Goal: Information Seeking & Learning: Learn about a topic

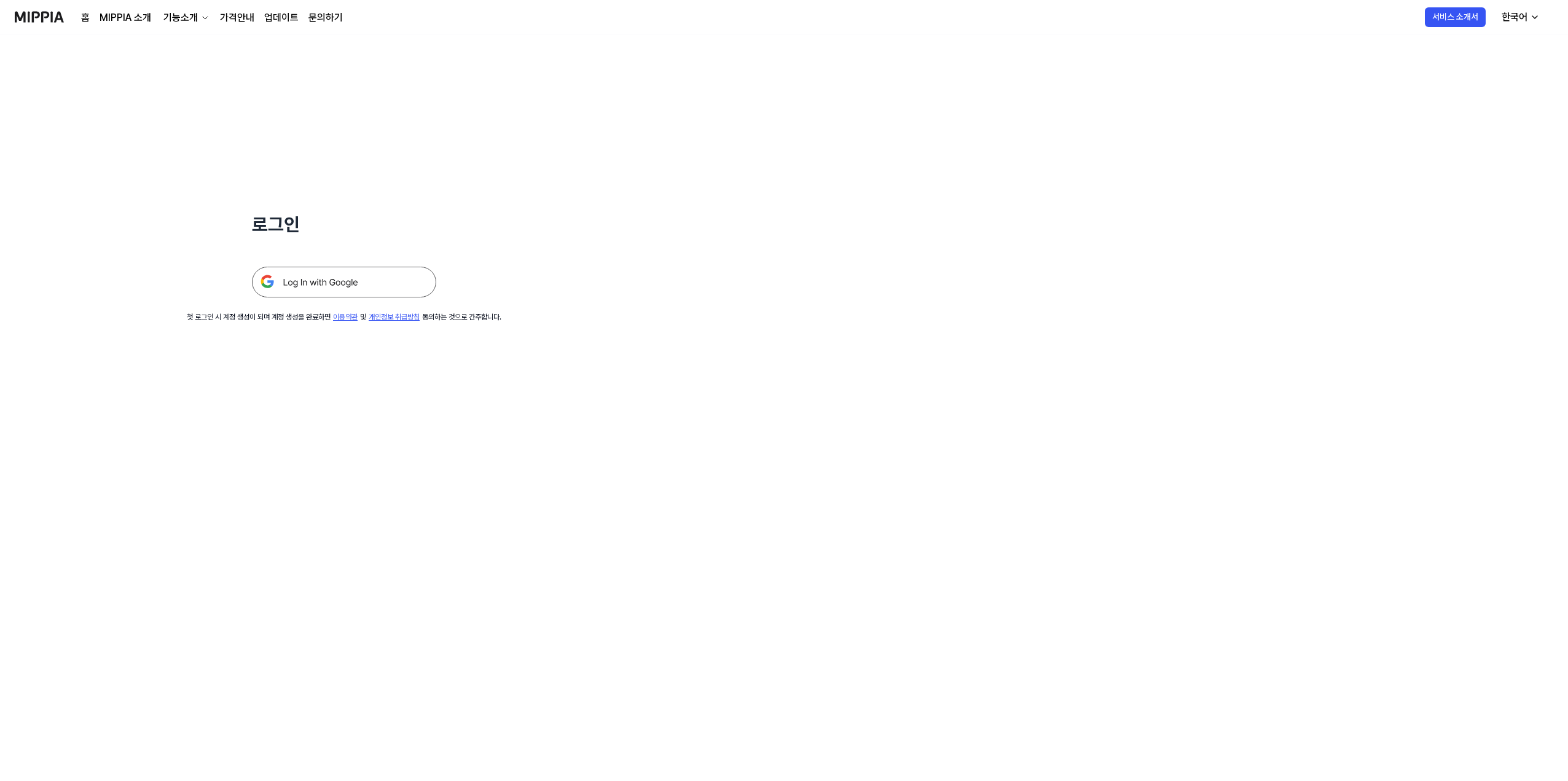
click at [343, 285] on img at bounding box center [343, 281] width 184 height 30
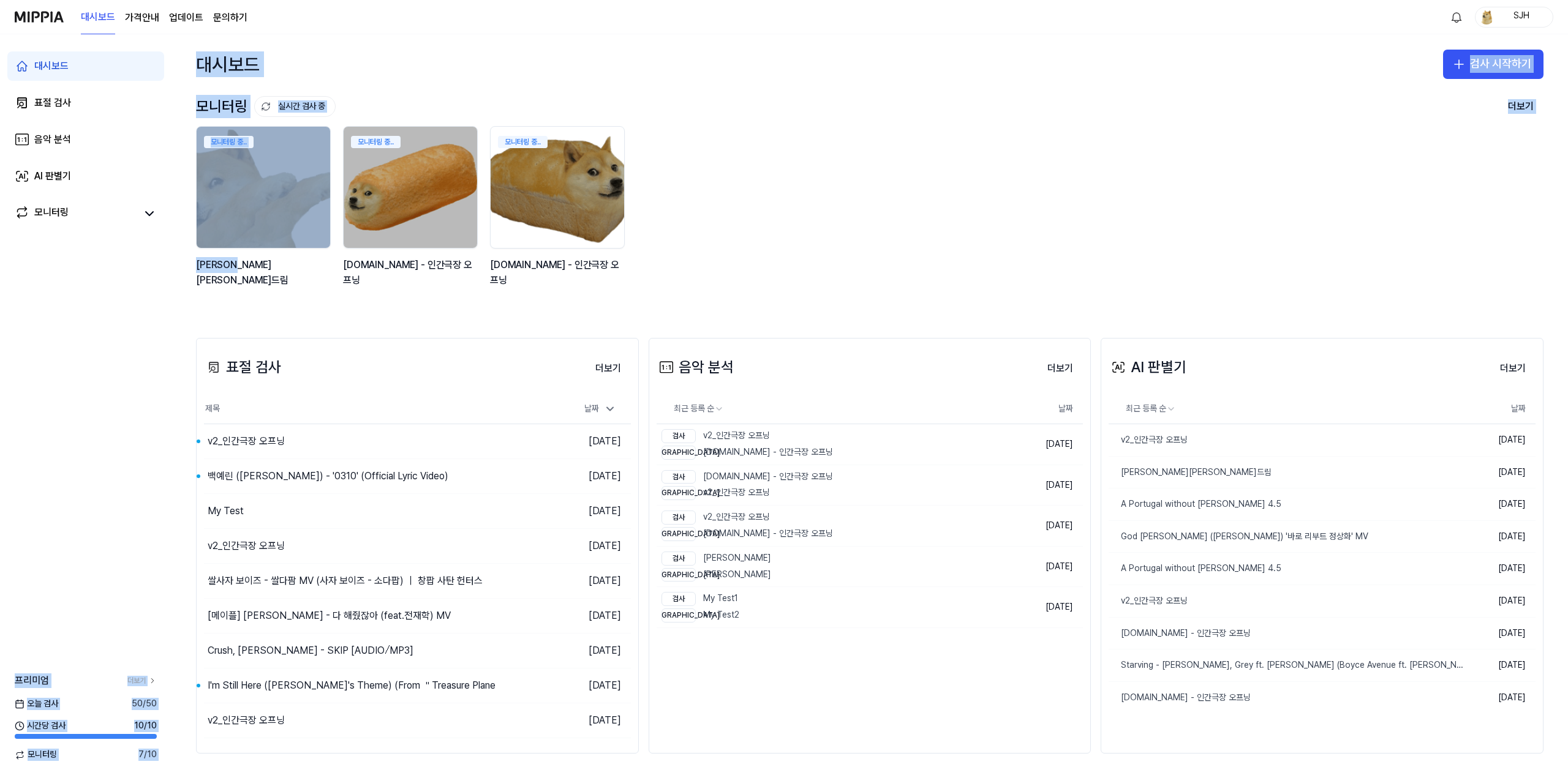
drag, startPoint x: 148, startPoint y: 335, endPoint x: 270, endPoint y: 308, distance: 125.0
click at [270, 308] on div "대시보드 표절 검사 음악 분석 AI 판별기 모니터링 프리미엄 더보기 오늘 검사 50 / 50 시간당 검사 10 / 10 모니터링 7 / 10 …" at bounding box center [784, 406] width 1568 height 744
click at [270, 308] on div "모니터링 실시간 검사 중 더보기 모니터링 모니터링 중.. 김창섭의 건드림 모니터링 중.. y2mate.com - 인간극장 오프닝 모니터링 중.…" at bounding box center [870, 204] width 1396 height 219
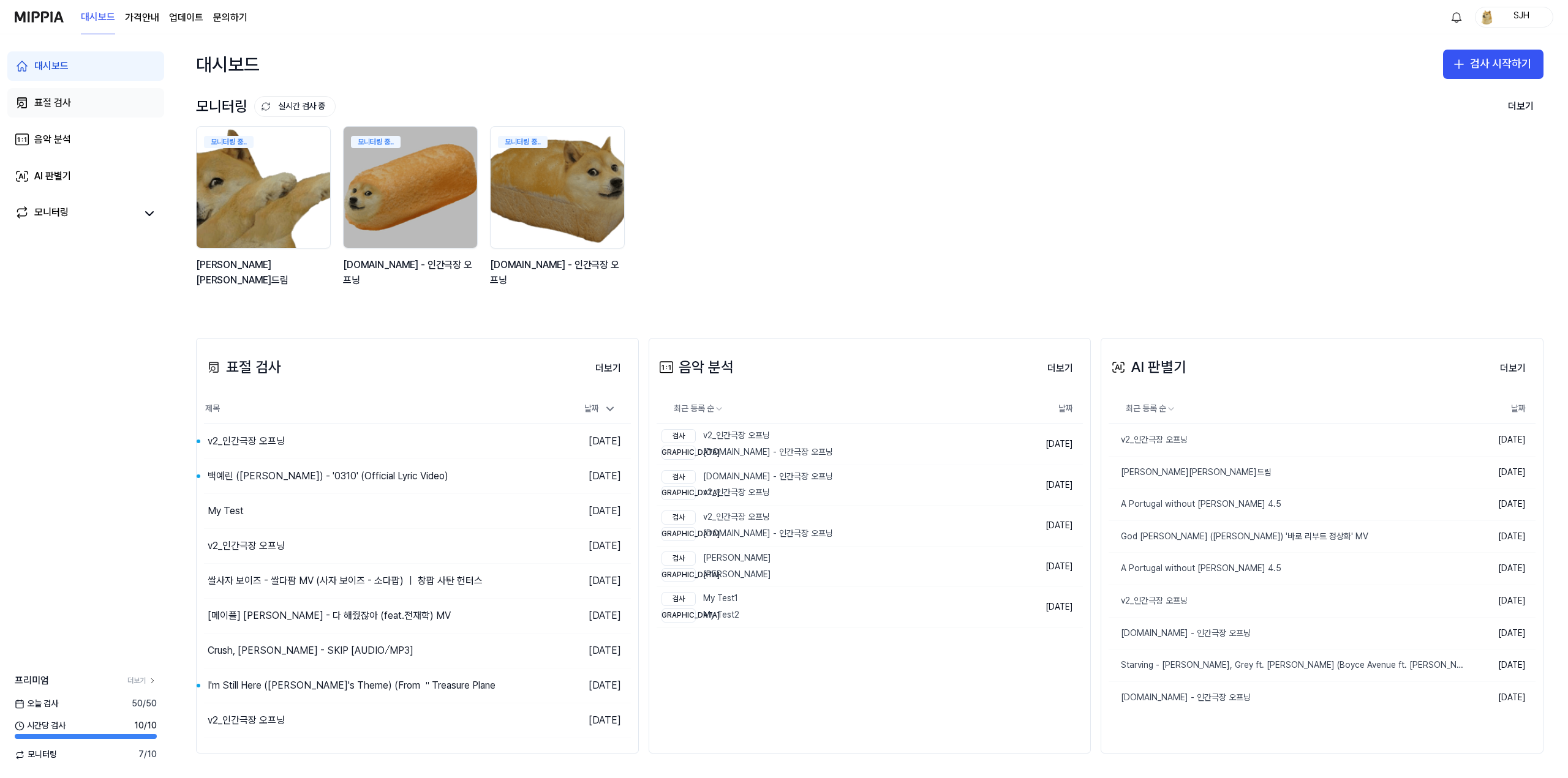
click at [68, 117] on link "표절 검사" at bounding box center [85, 103] width 157 height 30
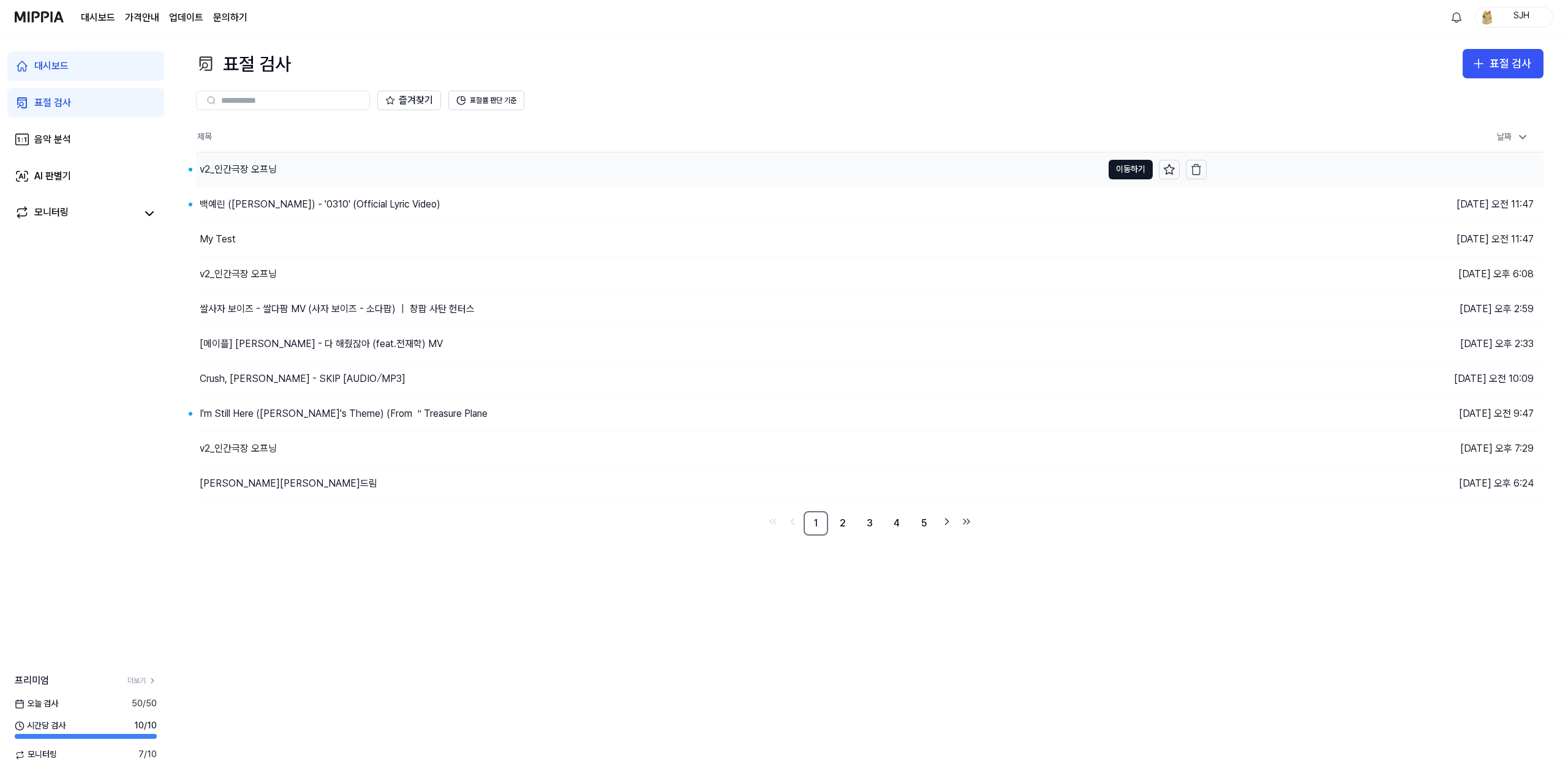
click at [256, 166] on div "v2_인간극장 오프닝" at bounding box center [239, 170] width 77 height 15
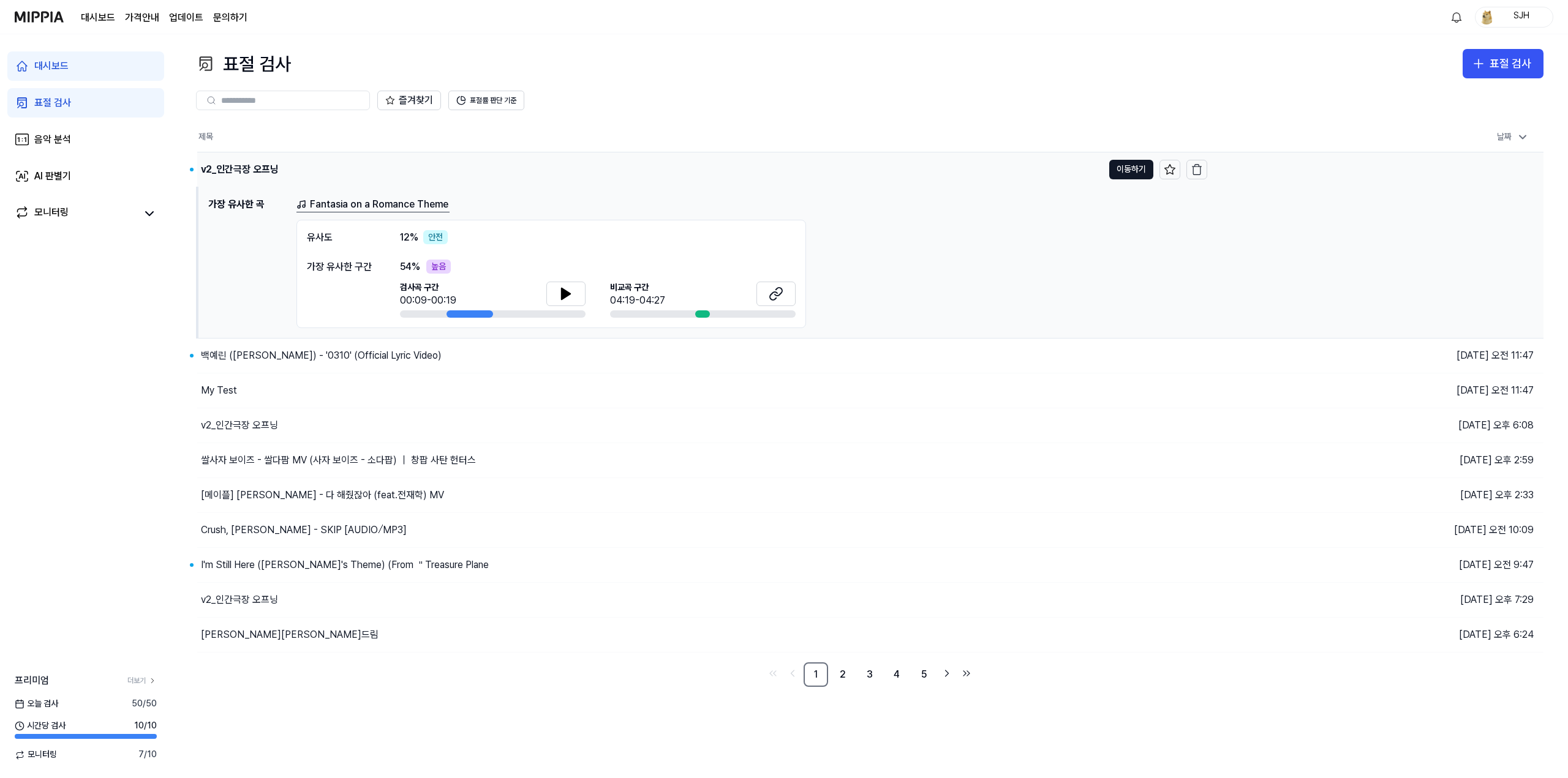
click at [255, 162] on div "v2_인간극장 오프닝" at bounding box center [240, 170] width 78 height 15
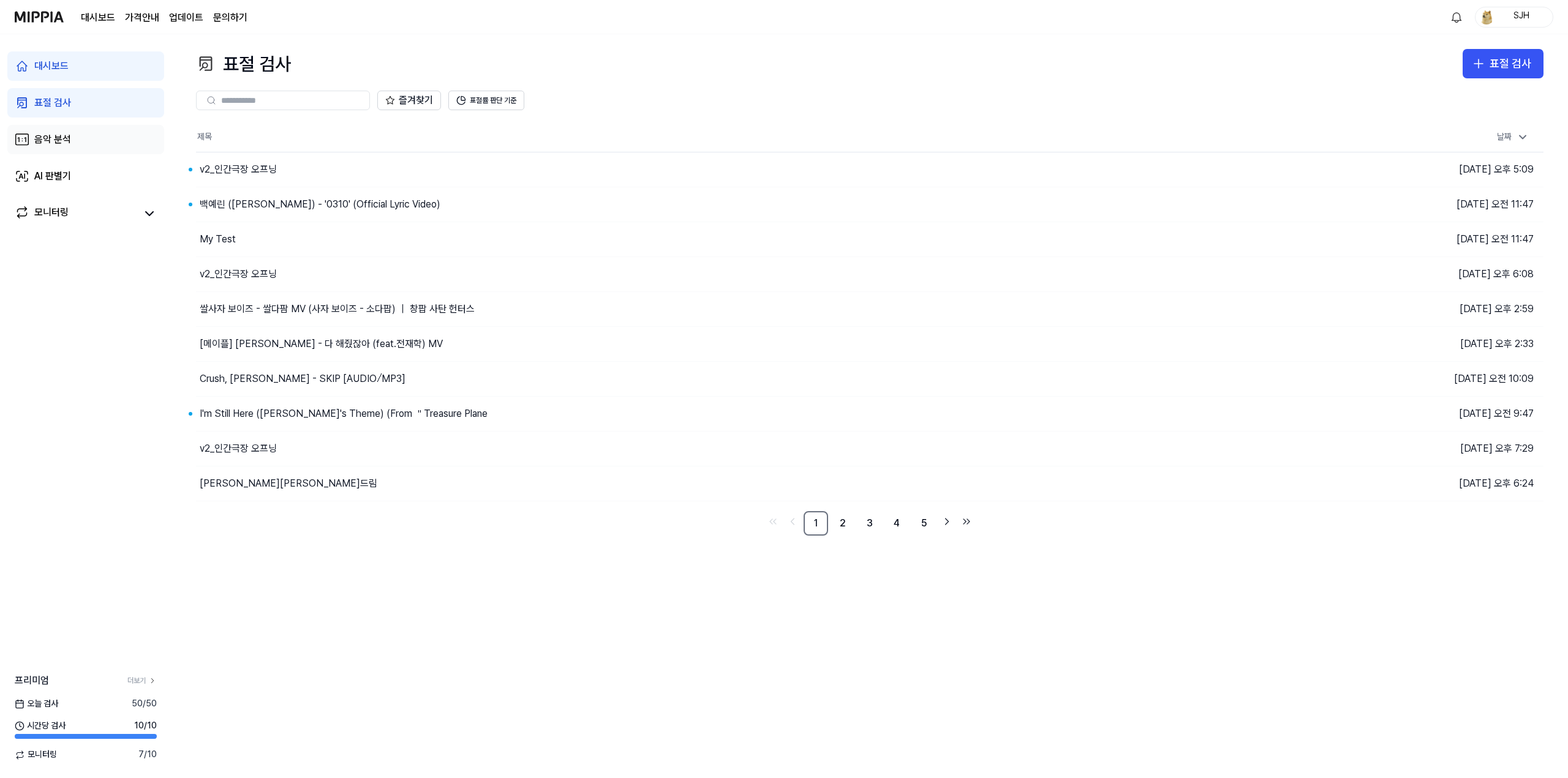
click at [88, 148] on link "음악 분석" at bounding box center [85, 140] width 157 height 30
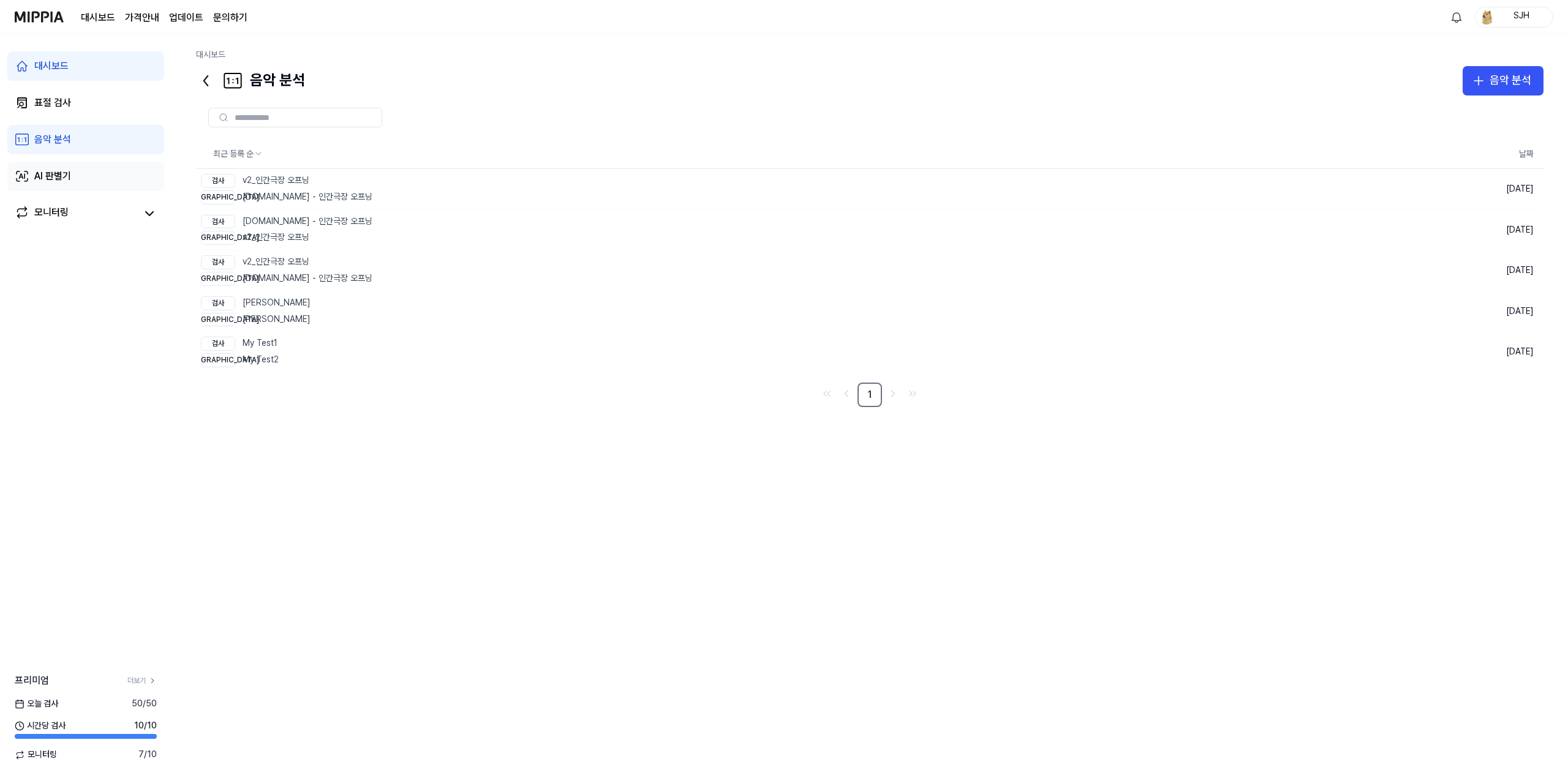
click at [81, 171] on link "AI 판별기" at bounding box center [85, 177] width 157 height 30
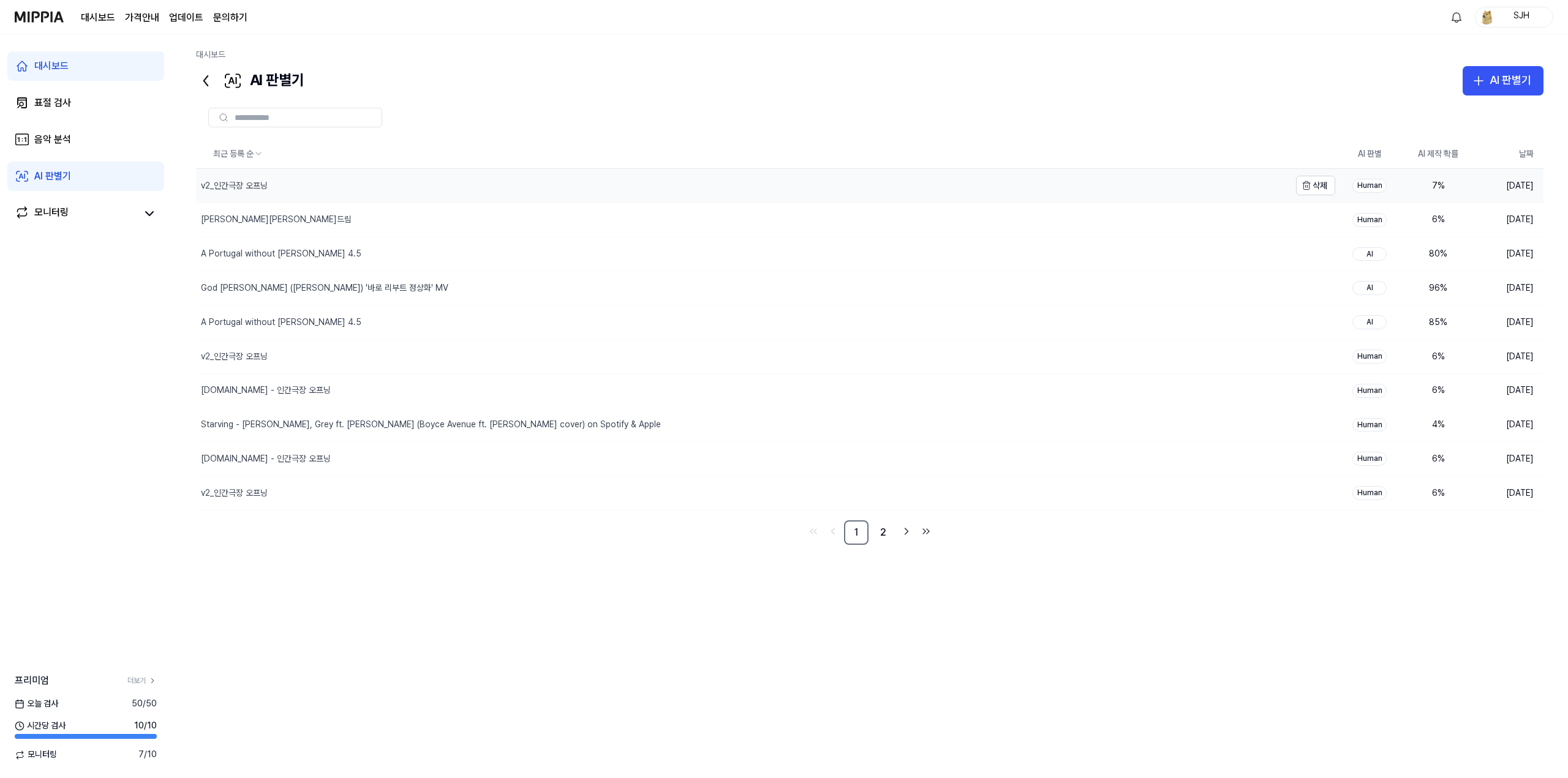
click at [289, 197] on div "v2_인간극장 오프닝" at bounding box center [743, 186] width 1094 height 34
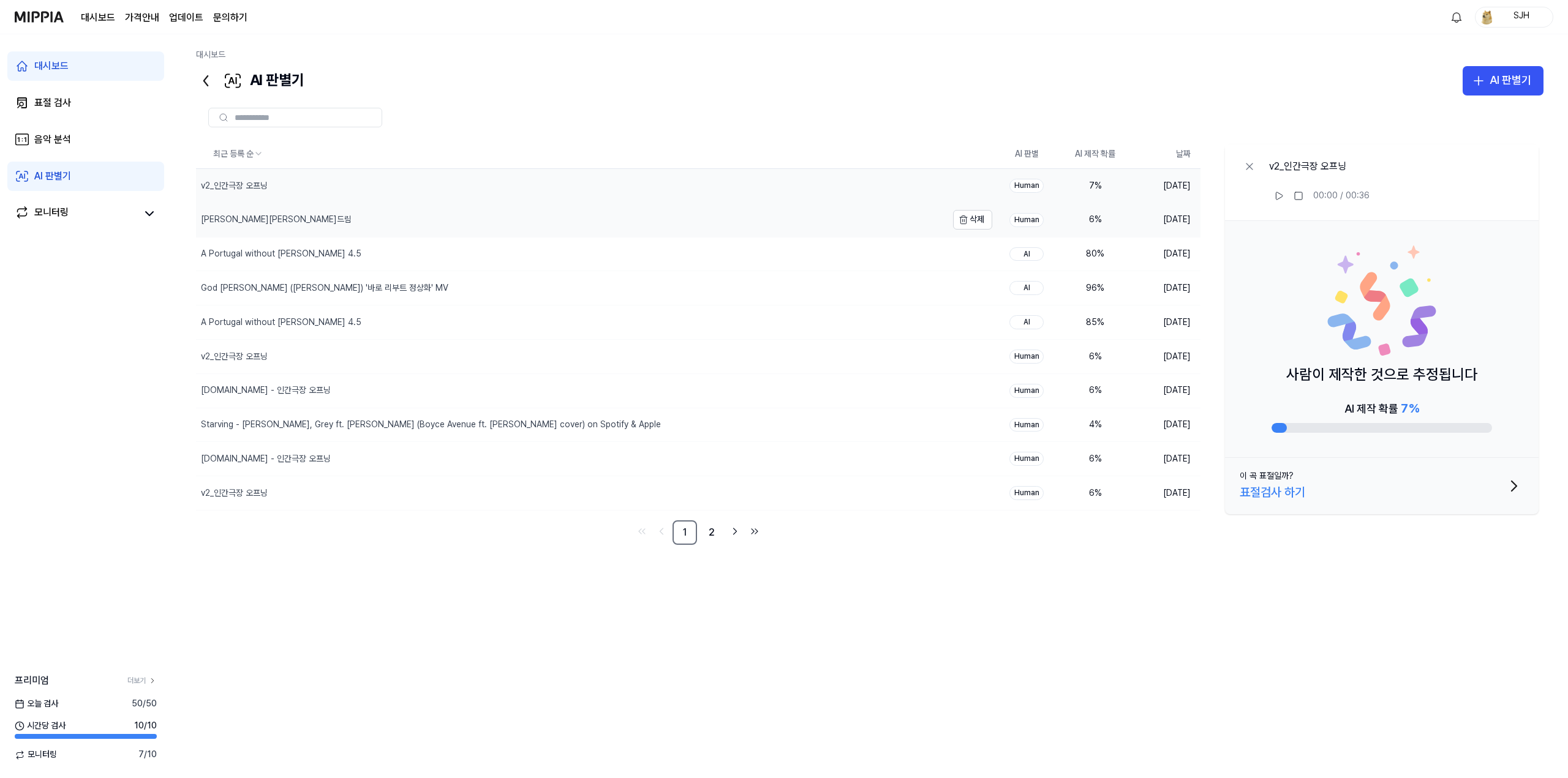
click at [613, 224] on div "[PERSON_NAME][PERSON_NAME]드림" at bounding box center [571, 220] width 751 height 34
click at [603, 258] on div "A Portugal without [PERSON_NAME] 4.5" at bounding box center [571, 255] width 751 height 34
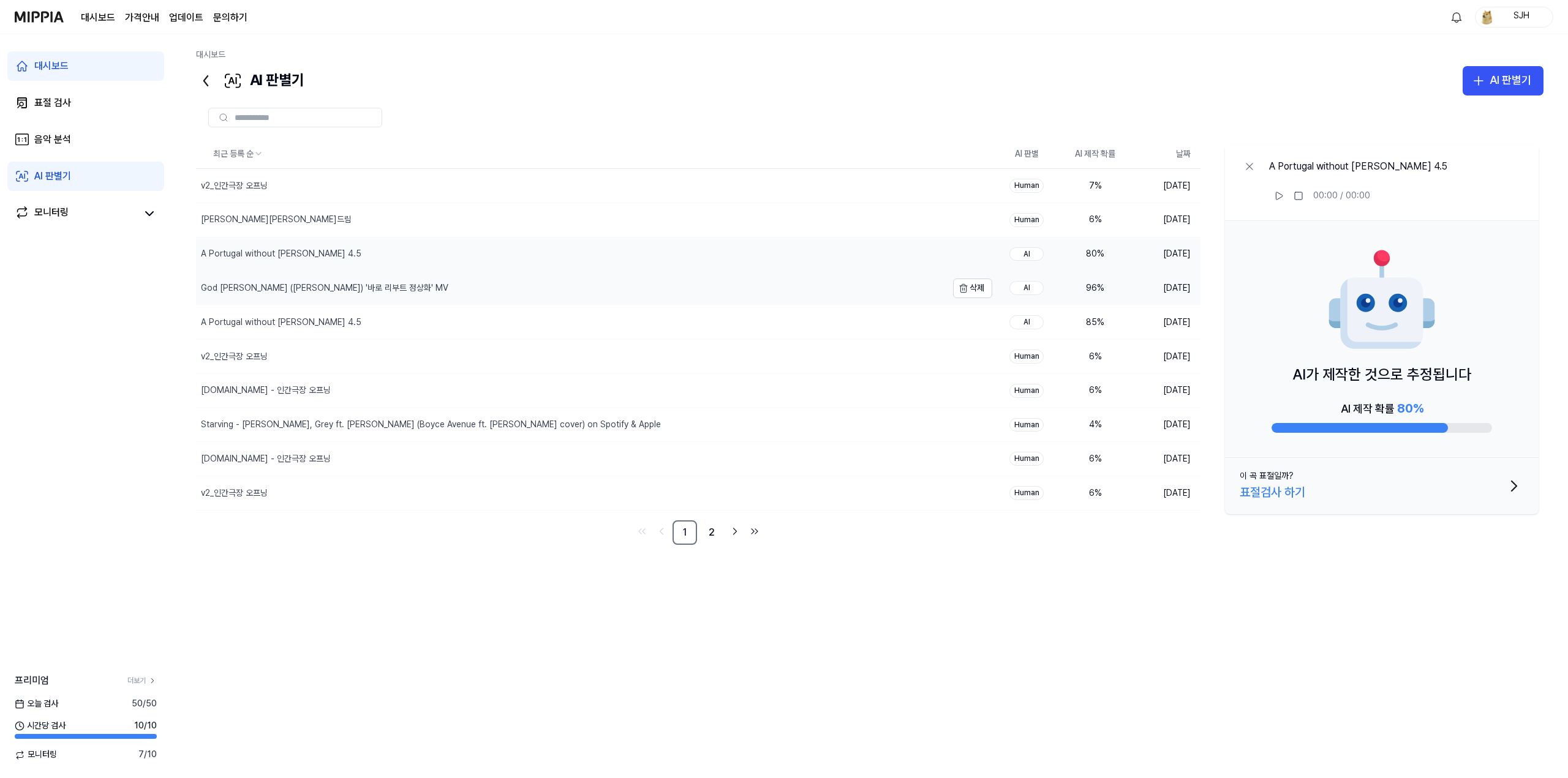
click at [602, 303] on div "God [PERSON_NAME] ([PERSON_NAME]) '바로 리부트 정상화' MV" at bounding box center [571, 288] width 751 height 34
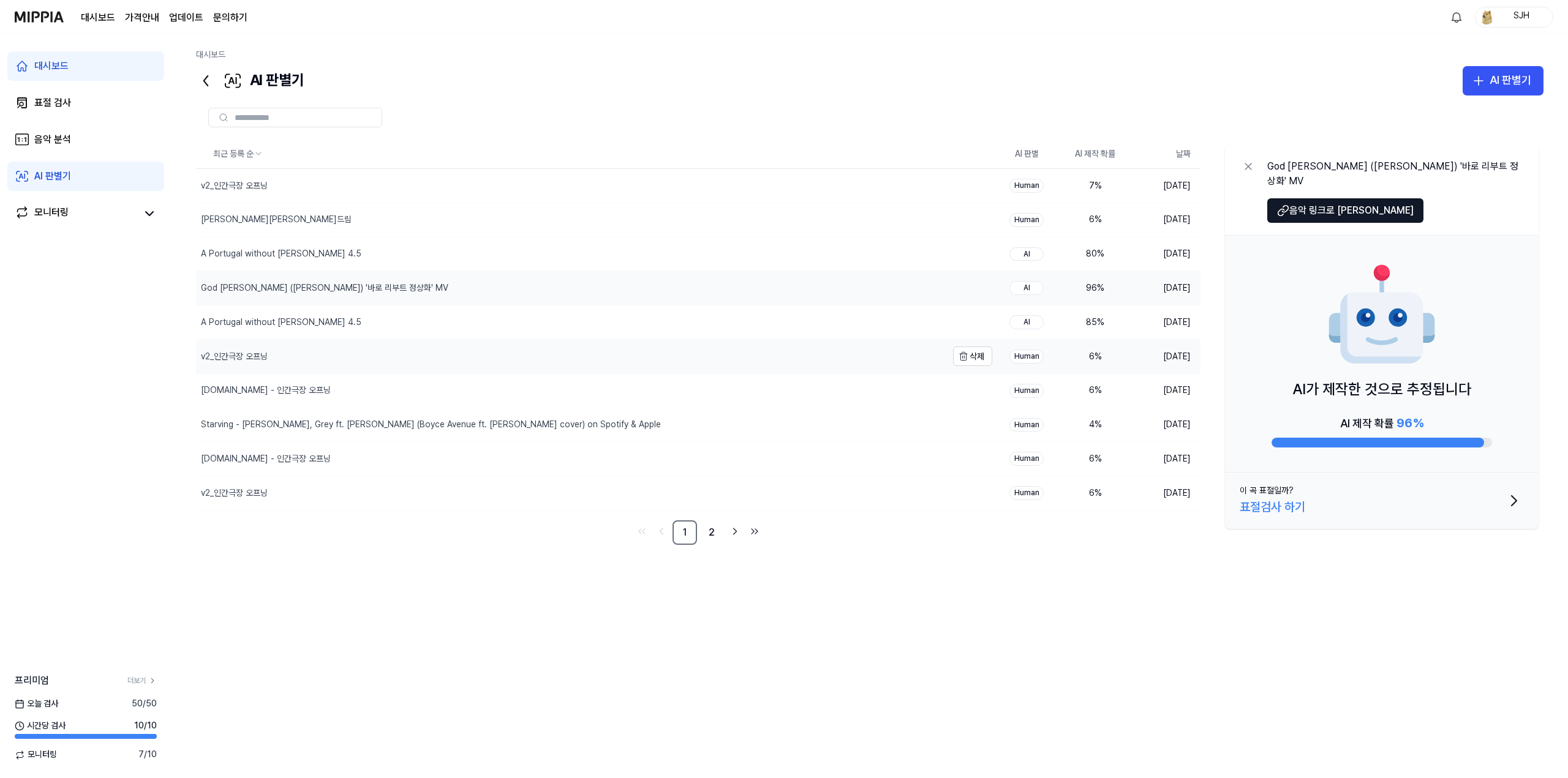
click at [526, 343] on div "v2_인간극장 오프닝" at bounding box center [571, 356] width 751 height 34
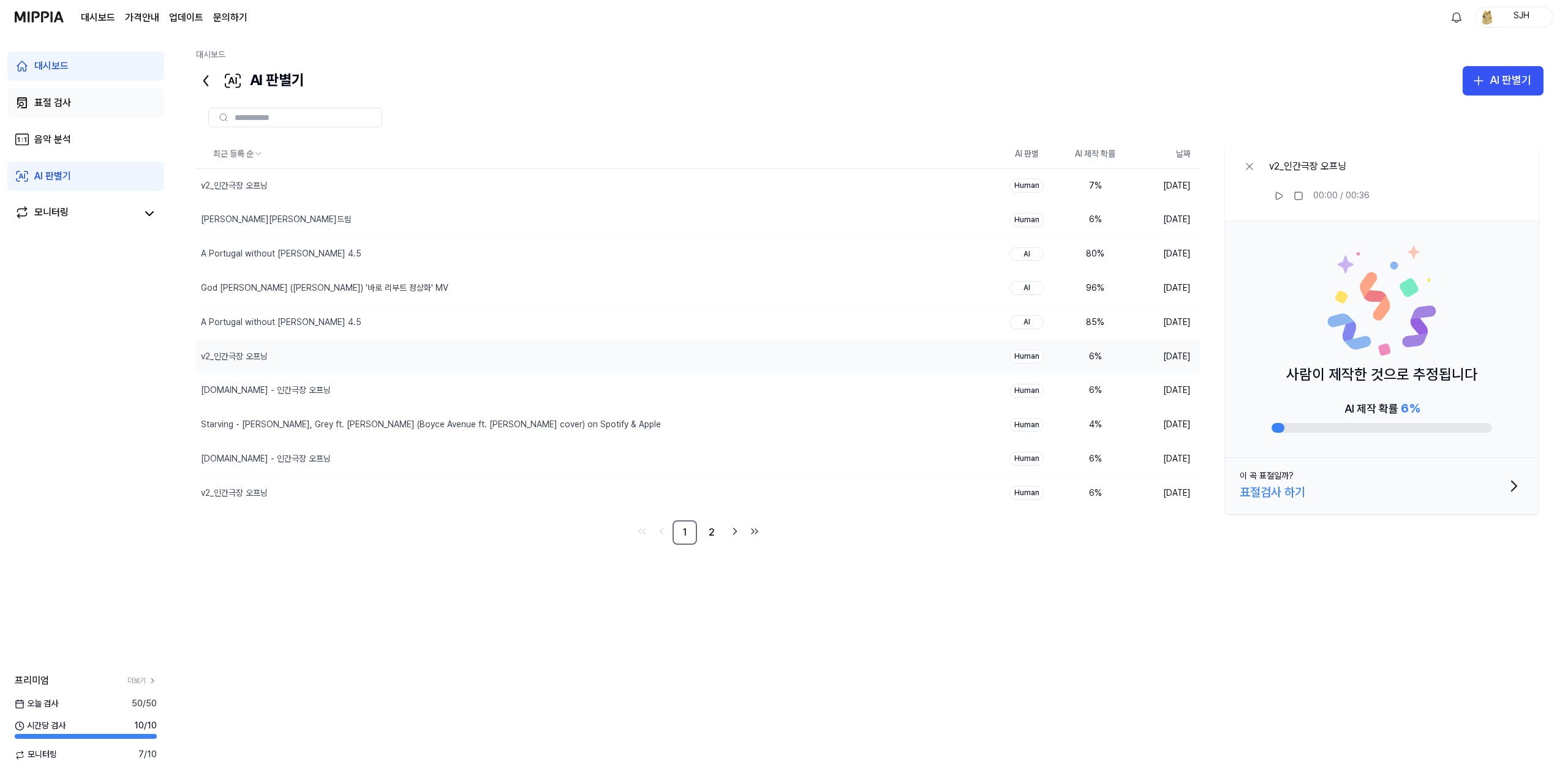
click at [100, 93] on link "표절 검사" at bounding box center [85, 103] width 157 height 30
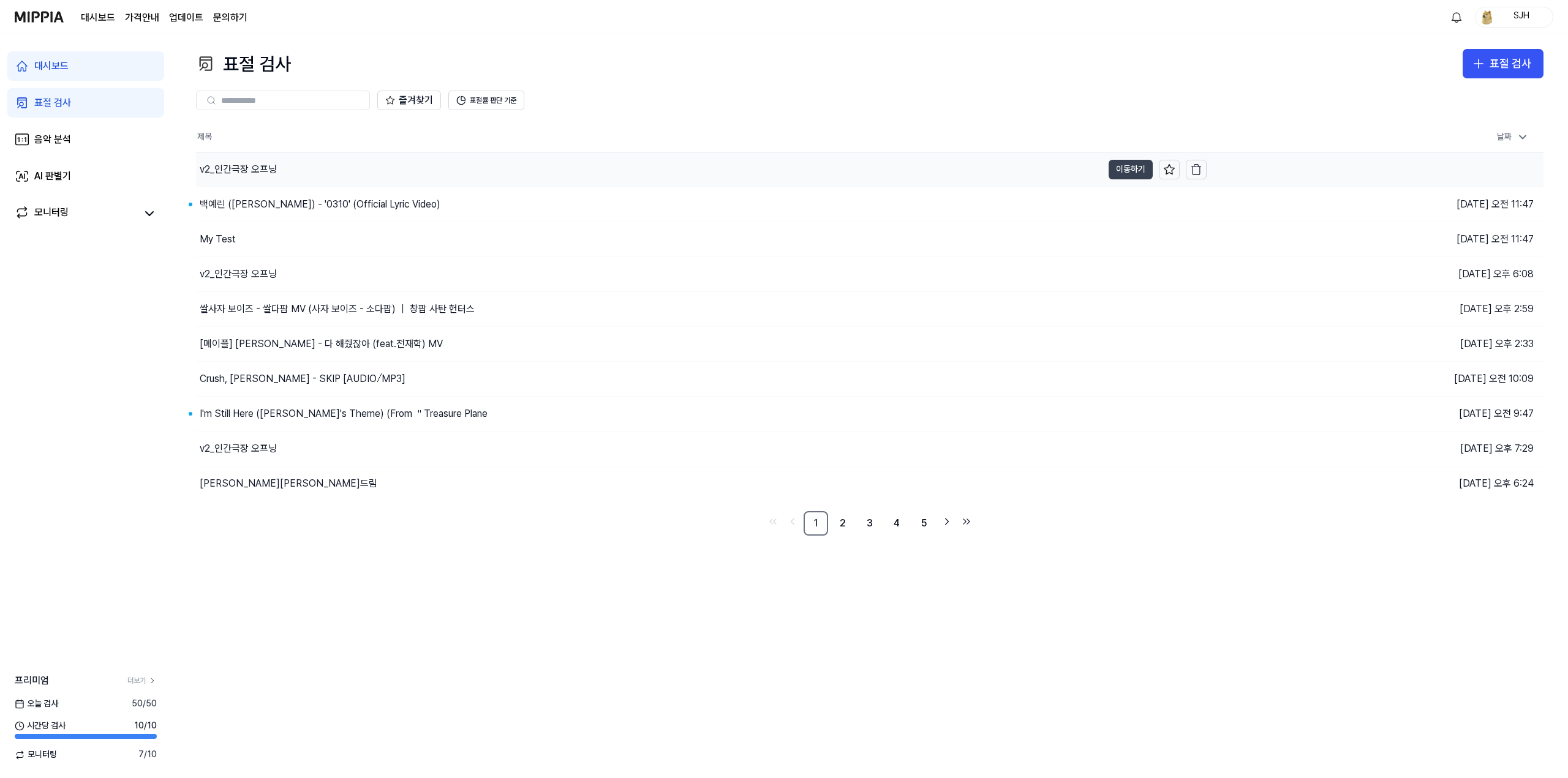
click at [1115, 164] on button "이동하기" at bounding box center [1130, 170] width 44 height 19
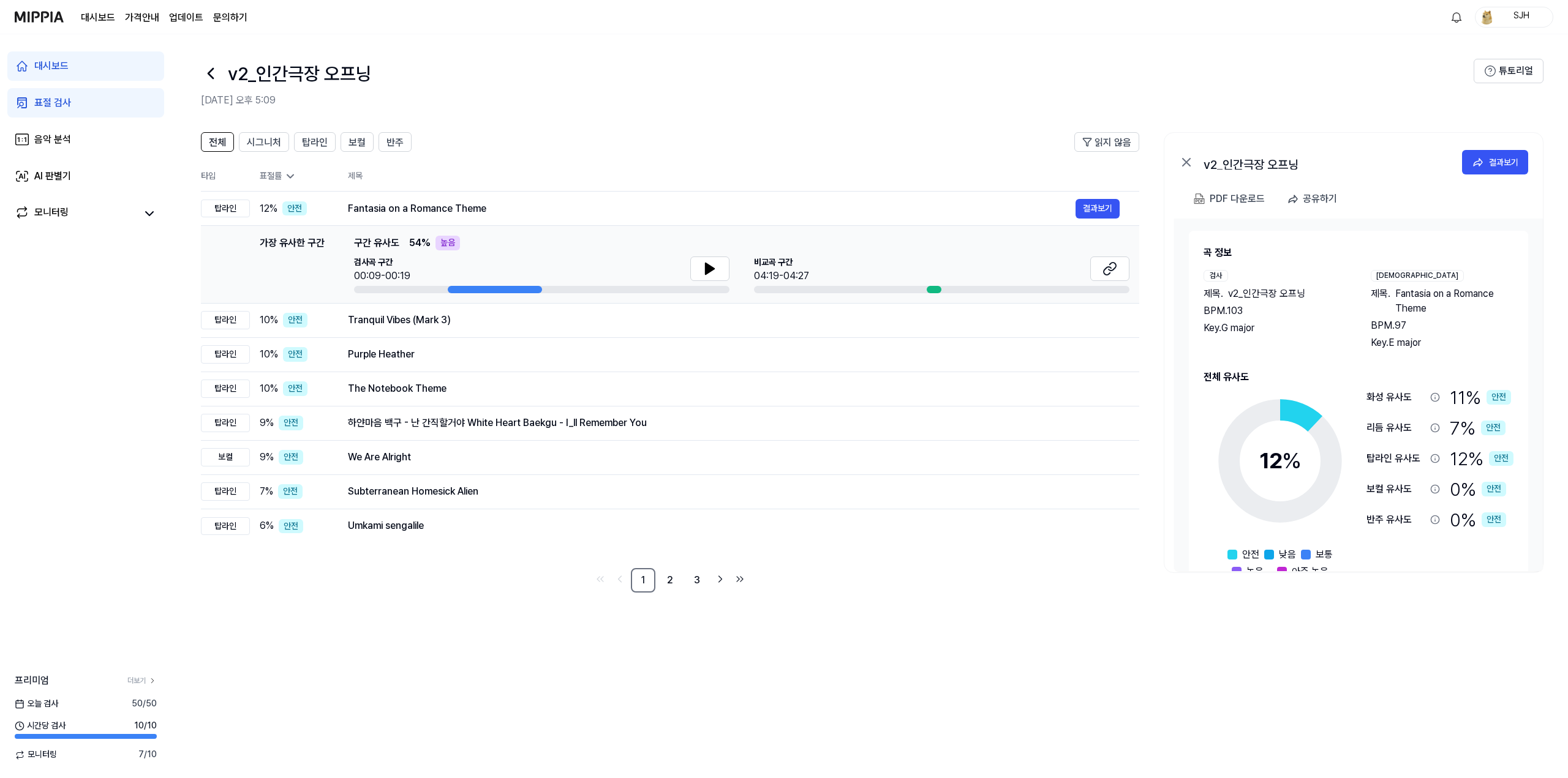
drag, startPoint x: 1455, startPoint y: 345, endPoint x: 1256, endPoint y: 294, distance: 205.4
click at [1256, 294] on div "검사 제목 . v2_인간극장 오프닝 BPM. 103 Key. G major 비교 제목 . Fantasia on a Romance Theme B…" at bounding box center [1358, 310] width 310 height 80
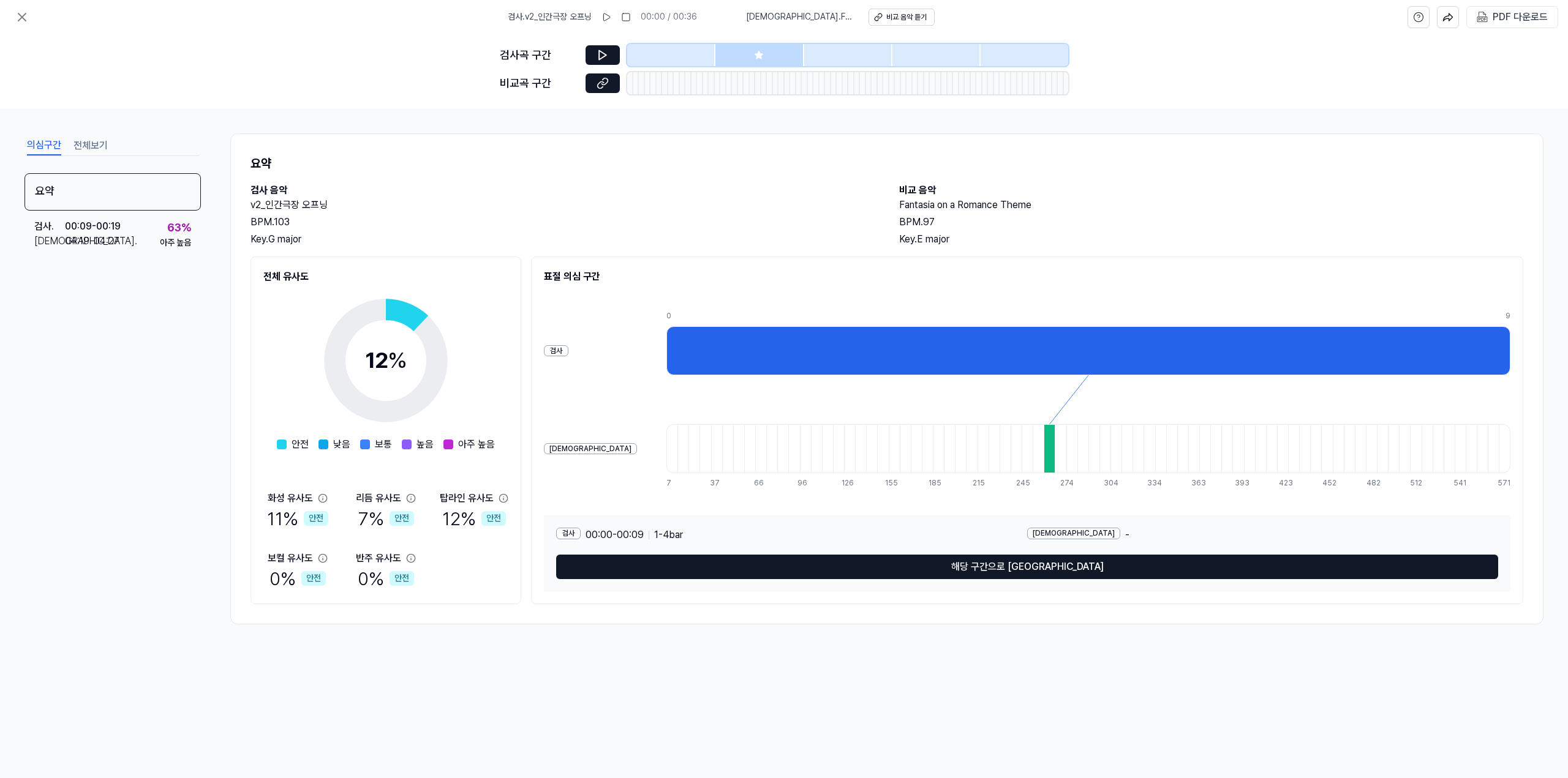
click at [1024, 358] on div at bounding box center [1088, 351] width 844 height 49
click at [1055, 438] on div at bounding box center [1060, 449] width 11 height 49
click at [1033, 450] on div at bounding box center [1038, 449] width 11 height 49
click at [1008, 373] on div at bounding box center [1088, 351] width 844 height 49
drag, startPoint x: 1002, startPoint y: 348, endPoint x: 906, endPoint y: 344, distance: 96.1
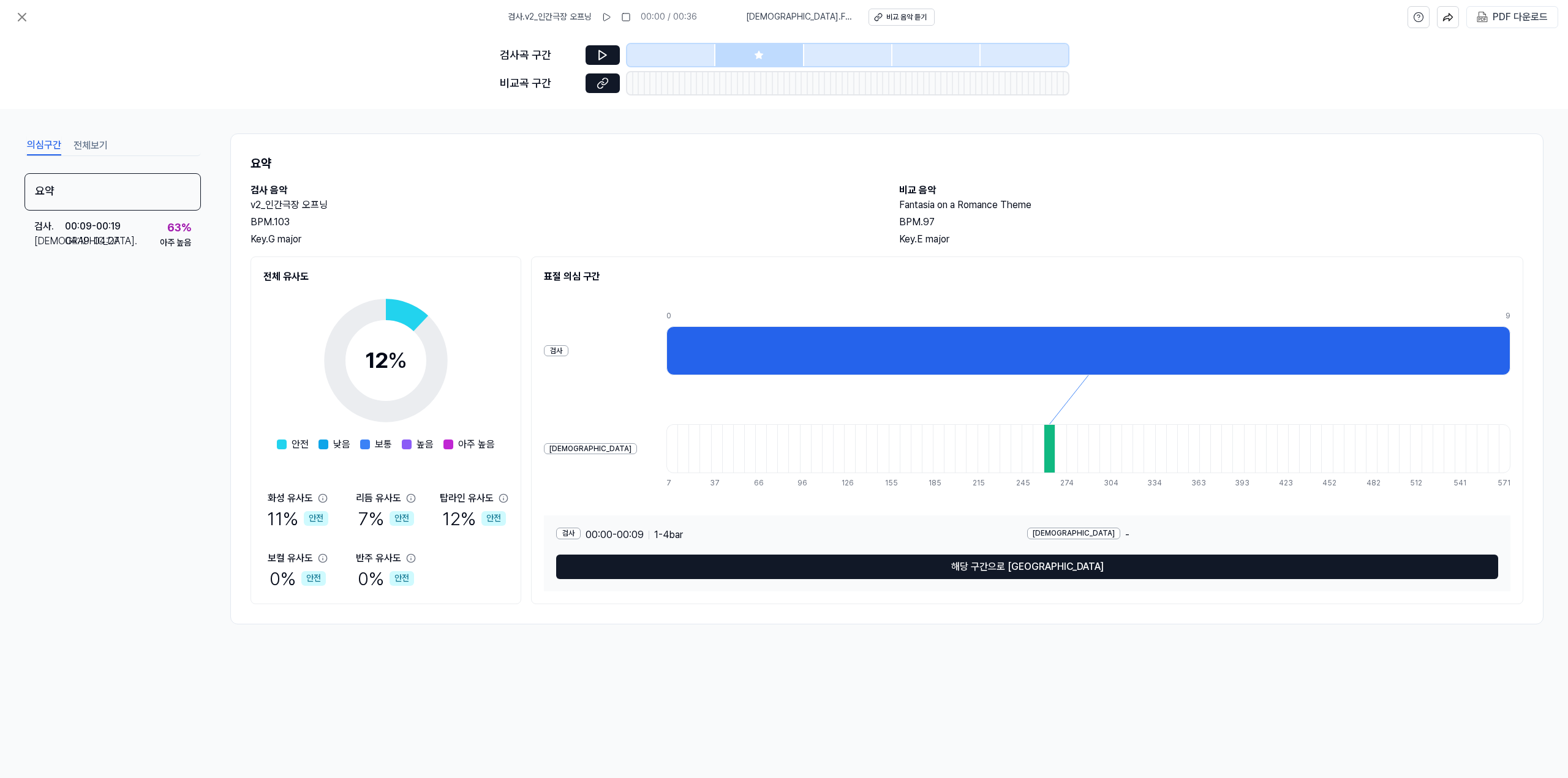
click at [906, 344] on div at bounding box center [1088, 351] width 844 height 49
click at [847, 290] on div "표절 의심 구간 검사 비교 0 9 7 14 22 29 37 44 52 59 66 74 81 89 96 103 111 118 126 133 14…" at bounding box center [1027, 431] width 992 height 348
drag, startPoint x: 899, startPoint y: 238, endPoint x: 961, endPoint y: 237, distance: 62.0
click at [960, 237] on div "검사 음악 v2_인간극장 오프닝 BPM. 103 Key. G major 비교 음악 Fantasia on a Romance Theme BPM. …" at bounding box center [887, 215] width 1273 height 64
click at [961, 237] on div "Key. E major" at bounding box center [1211, 239] width 624 height 15
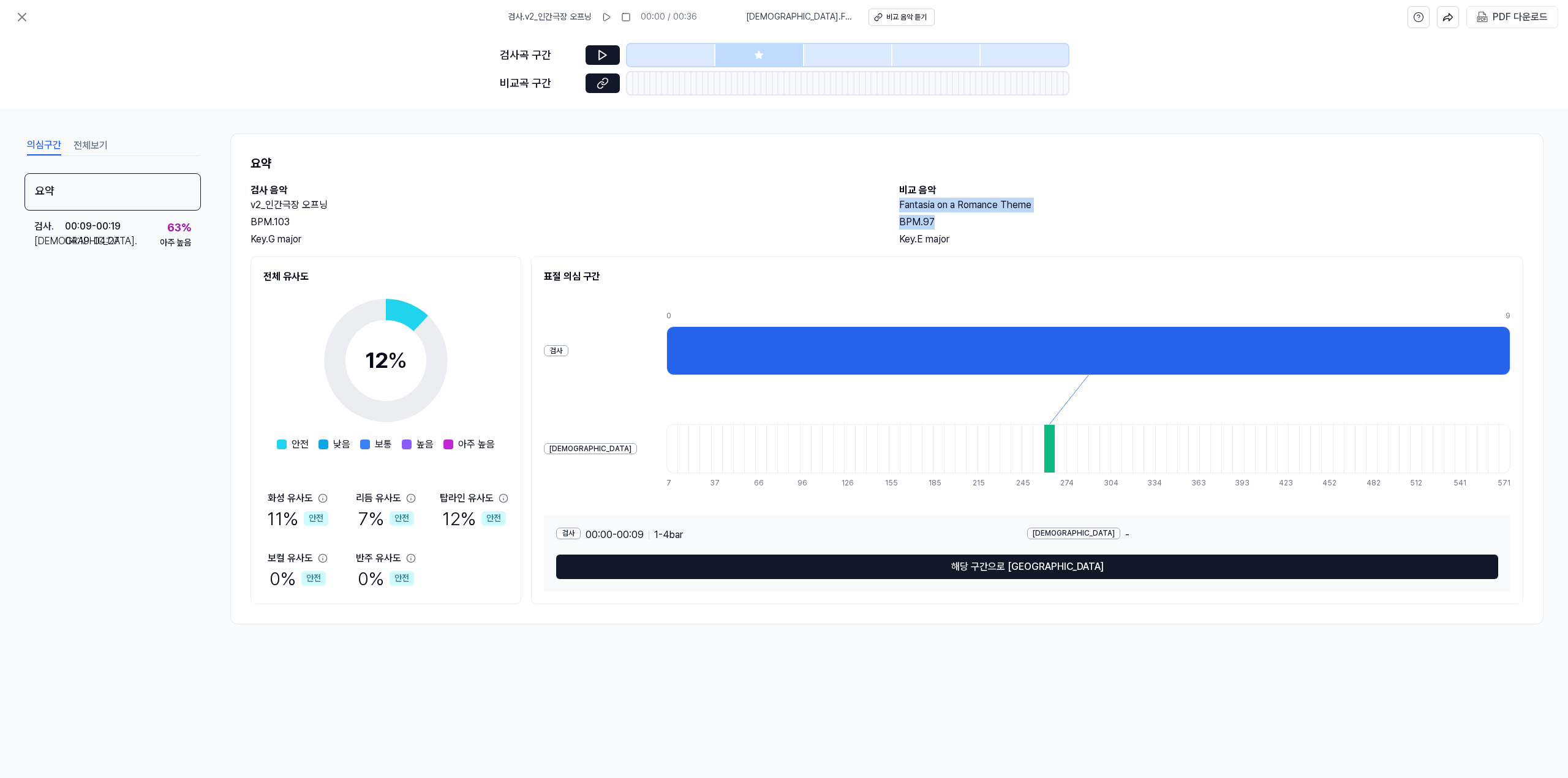
drag, startPoint x: 952, startPoint y: 214, endPoint x: 858, endPoint y: 209, distance: 94.1
click at [858, 209] on div "검사 음악 v2_인간극장 오프닝 BPM. 103 Key. G major 비교 음악 Fantasia on a Romance Theme BPM. …" at bounding box center [887, 215] width 1273 height 64
click at [858, 209] on h2 "v2_인간극장 오프닝" at bounding box center [563, 205] width 624 height 15
click at [113, 224] on div "00:09 - 00:19" at bounding box center [93, 226] width 55 height 15
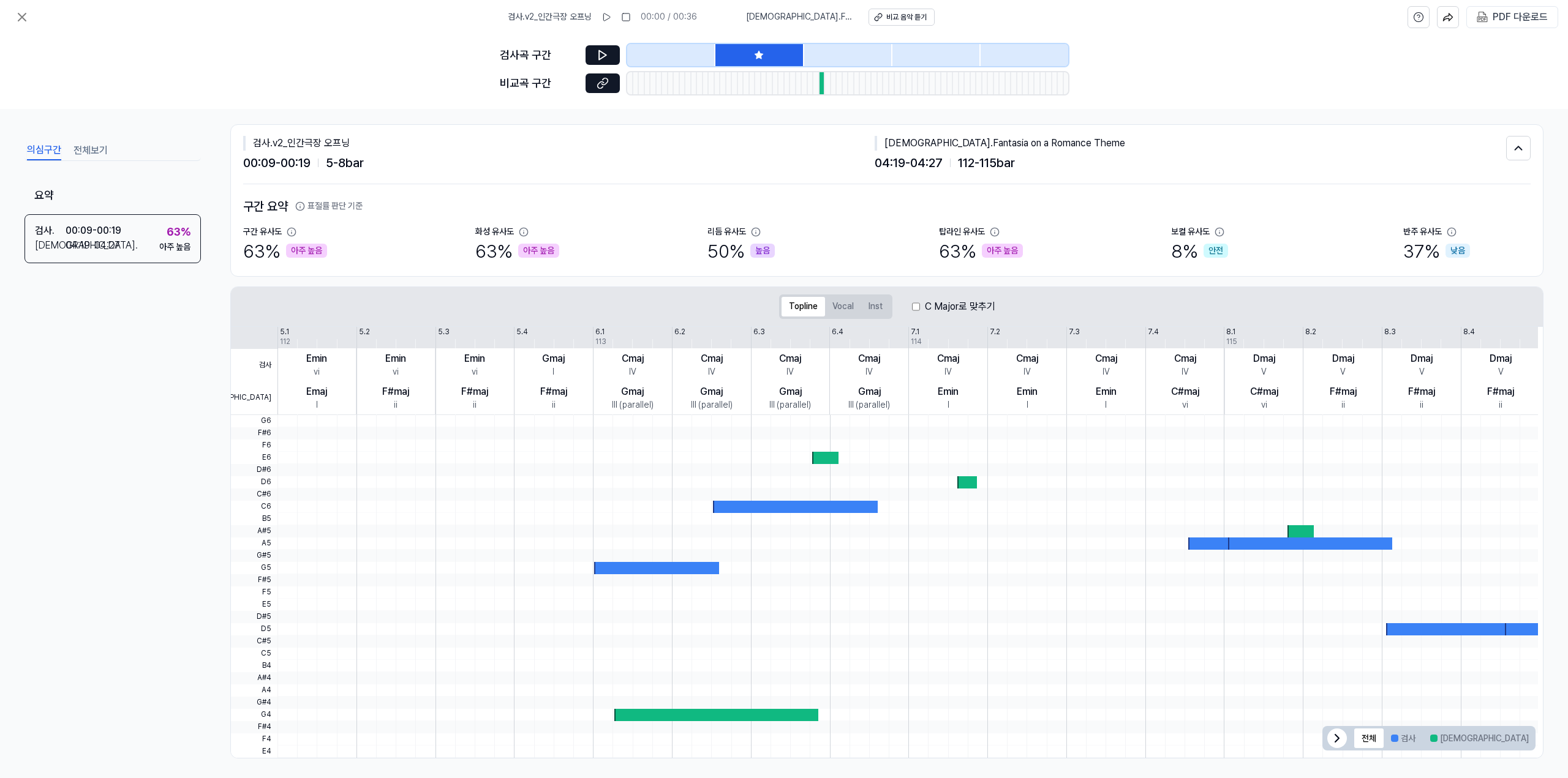
scroll to position [14, 0]
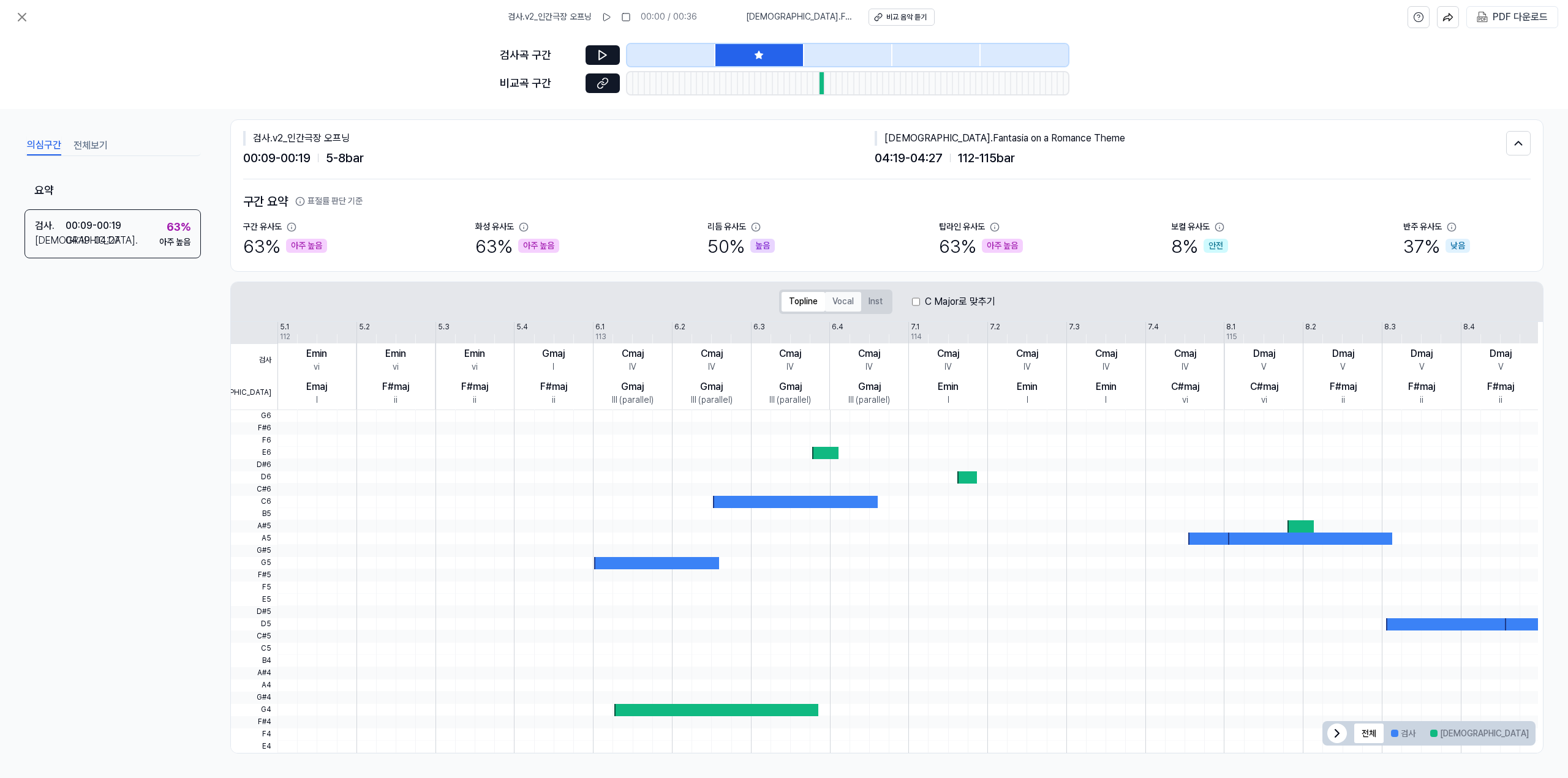
click at [832, 302] on button "Vocal" at bounding box center [843, 302] width 36 height 19
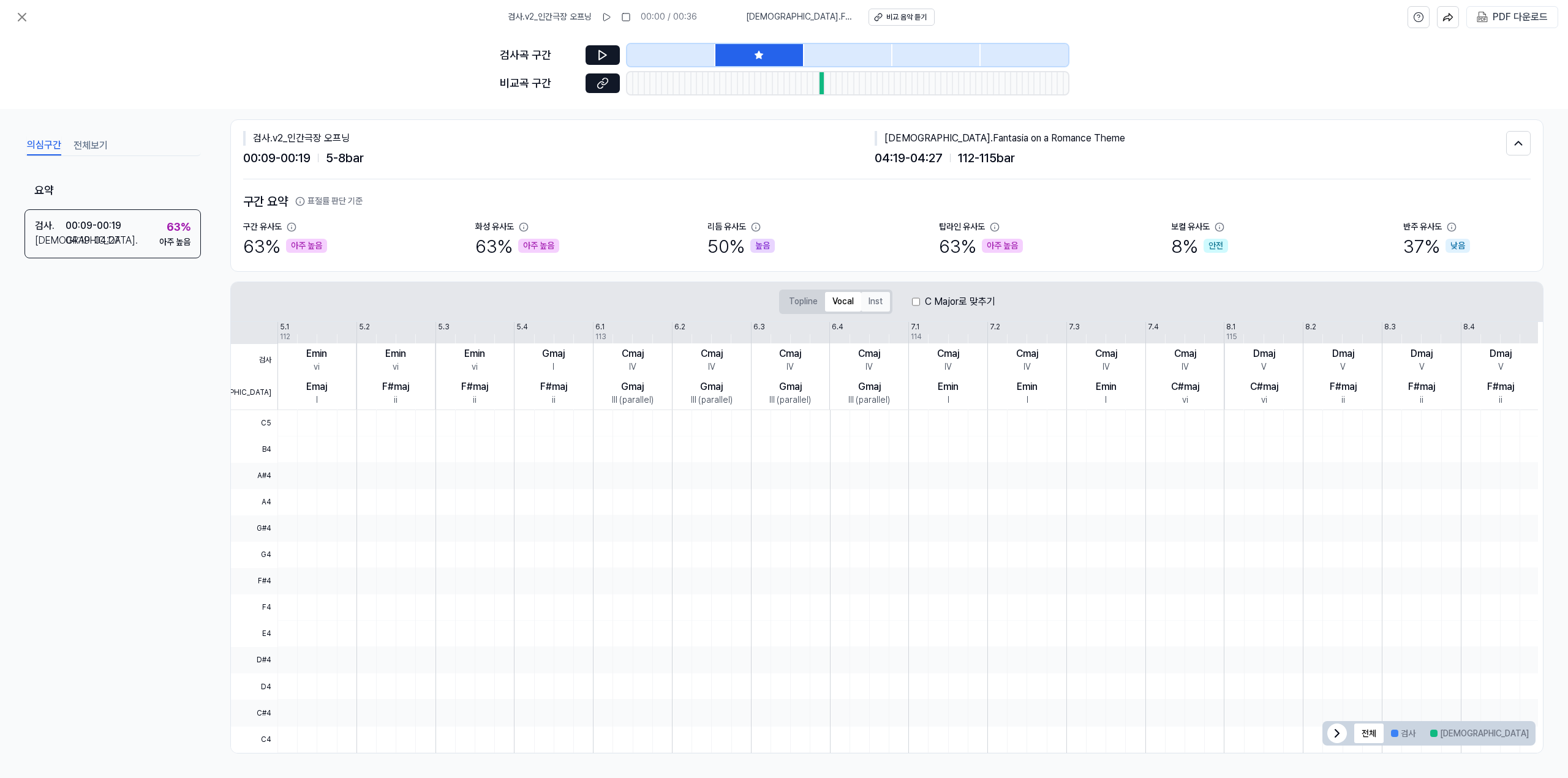
click at [883, 311] on button "Inst" at bounding box center [876, 302] width 29 height 19
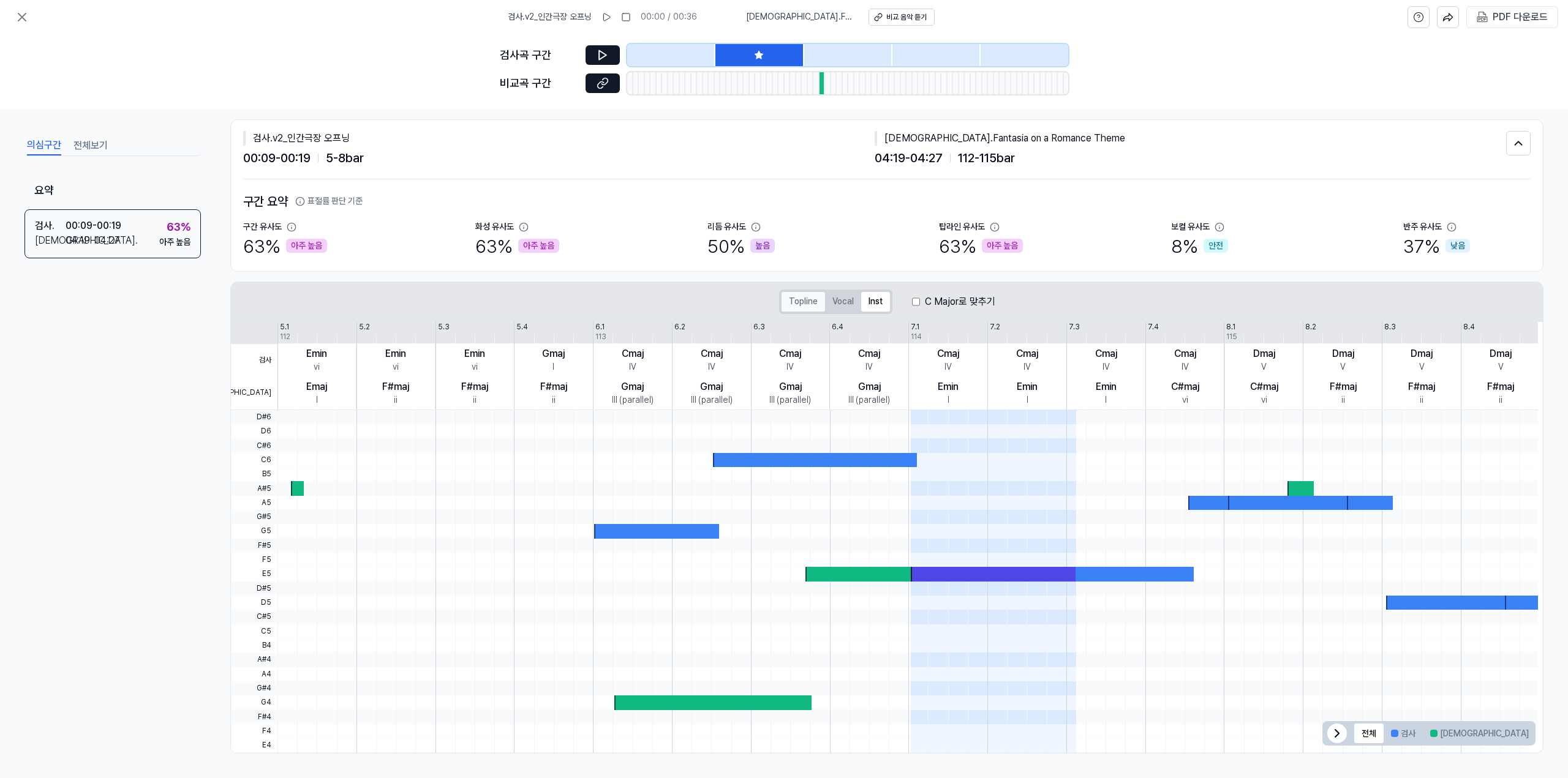
click at [794, 307] on button "Topline" at bounding box center [803, 302] width 43 height 19
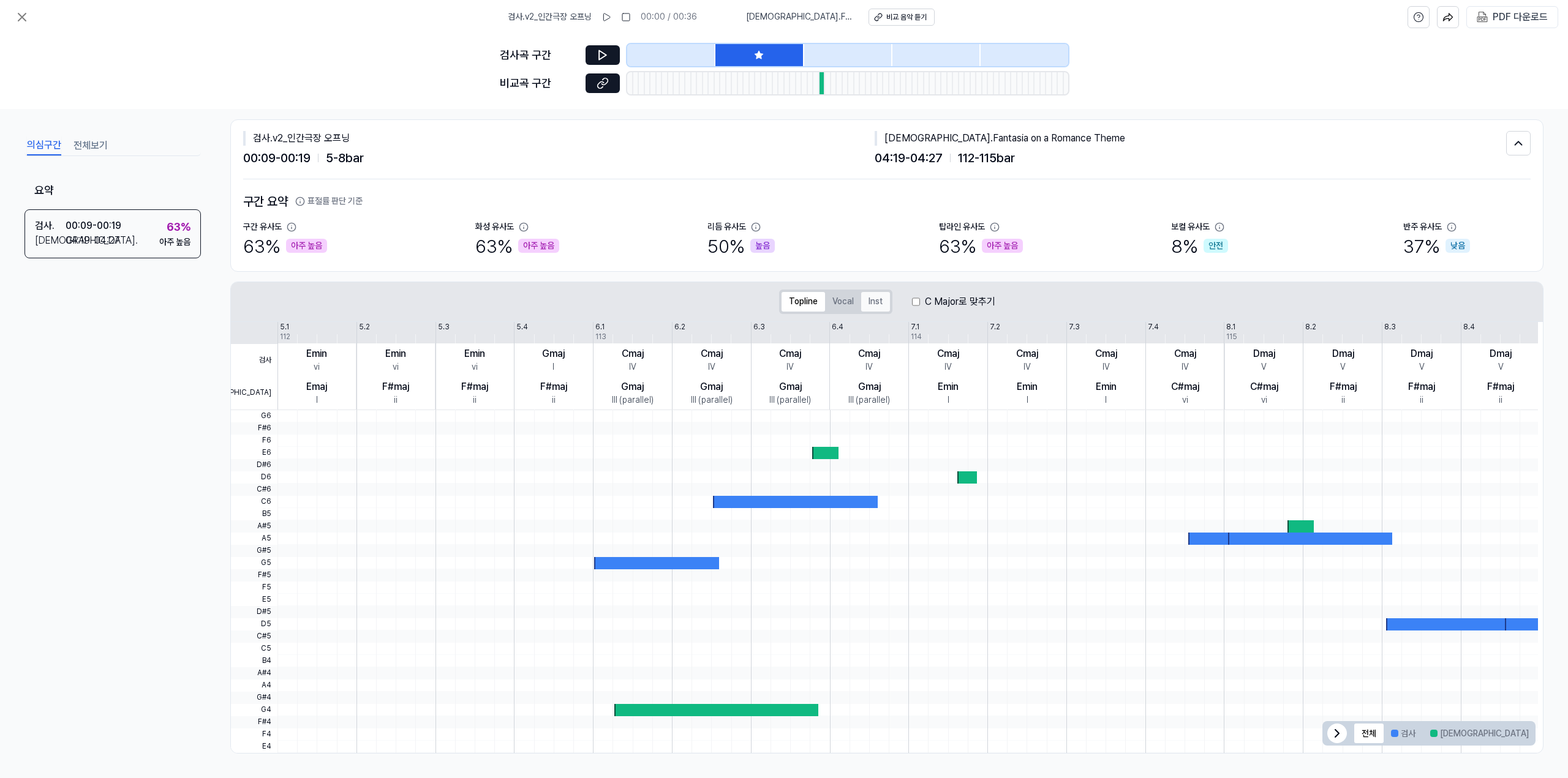
click at [872, 300] on button "Inst" at bounding box center [876, 302] width 29 height 19
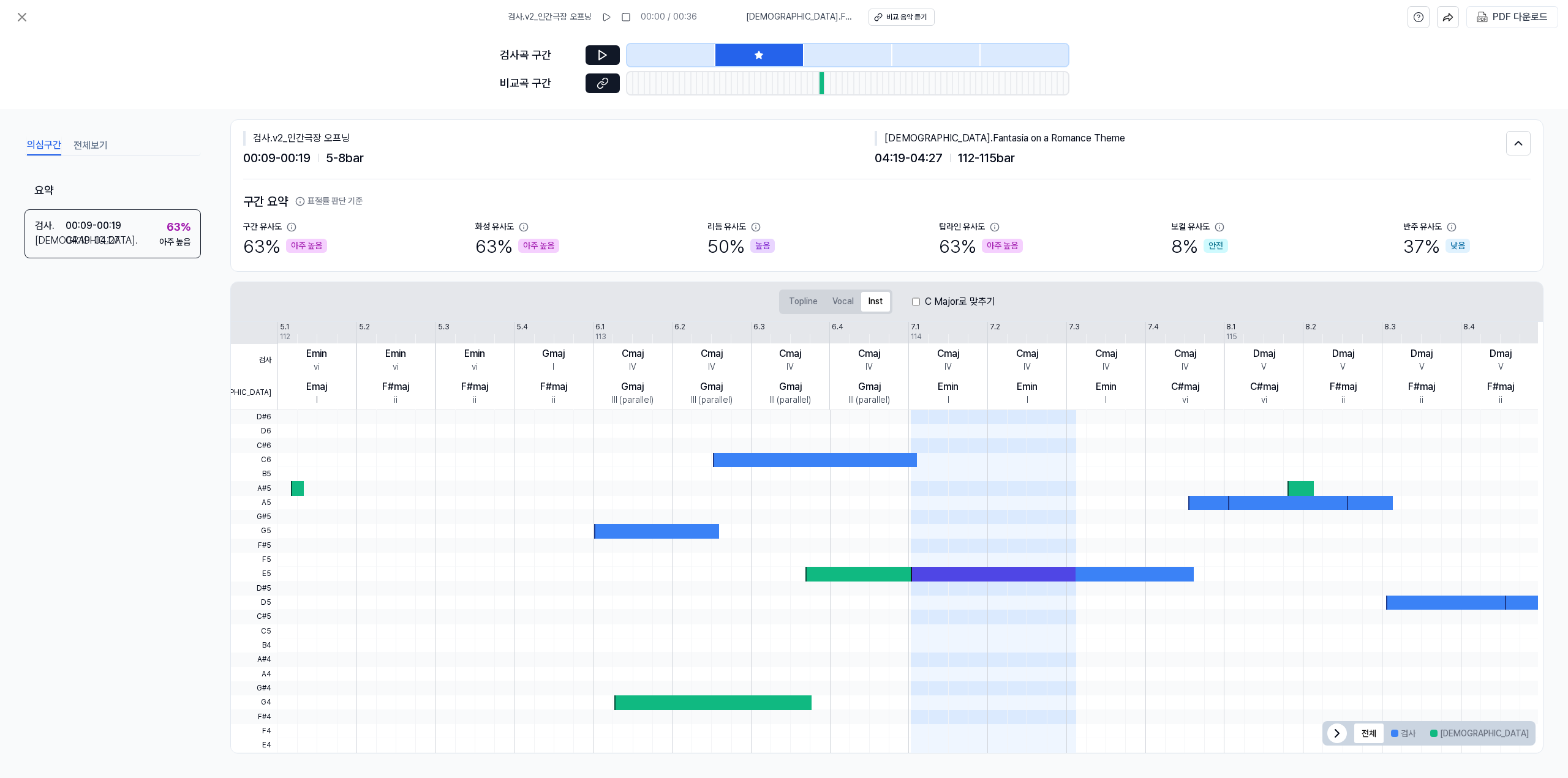
drag, startPoint x: 1021, startPoint y: 594, endPoint x: 869, endPoint y: 502, distance: 177.7
click at [869, 502] on div at bounding box center [907, 581] width 1260 height 343
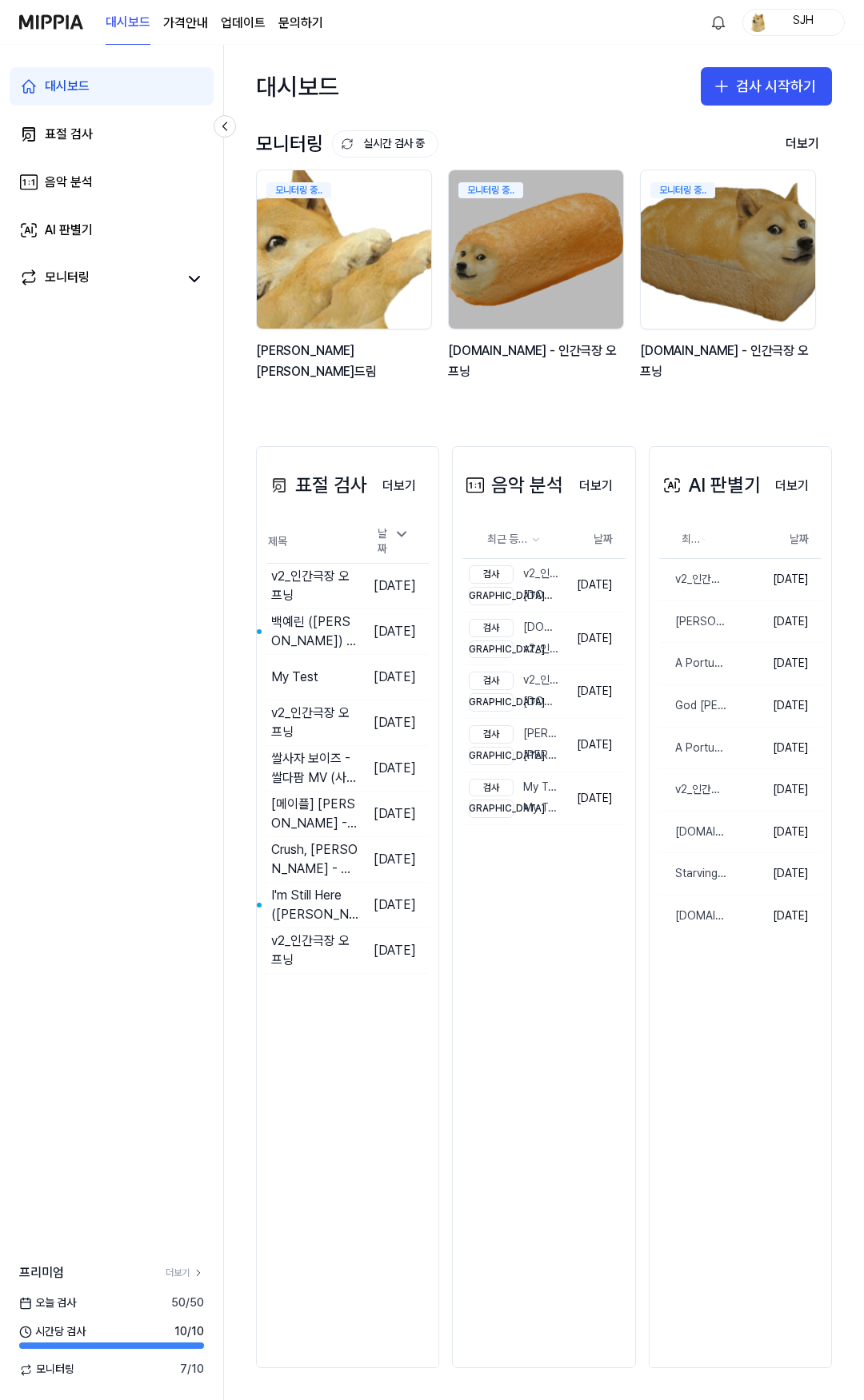
click at [352, 248] on img at bounding box center [344, 249] width 192 height 174
